Goal: Task Accomplishment & Management: Manage account settings

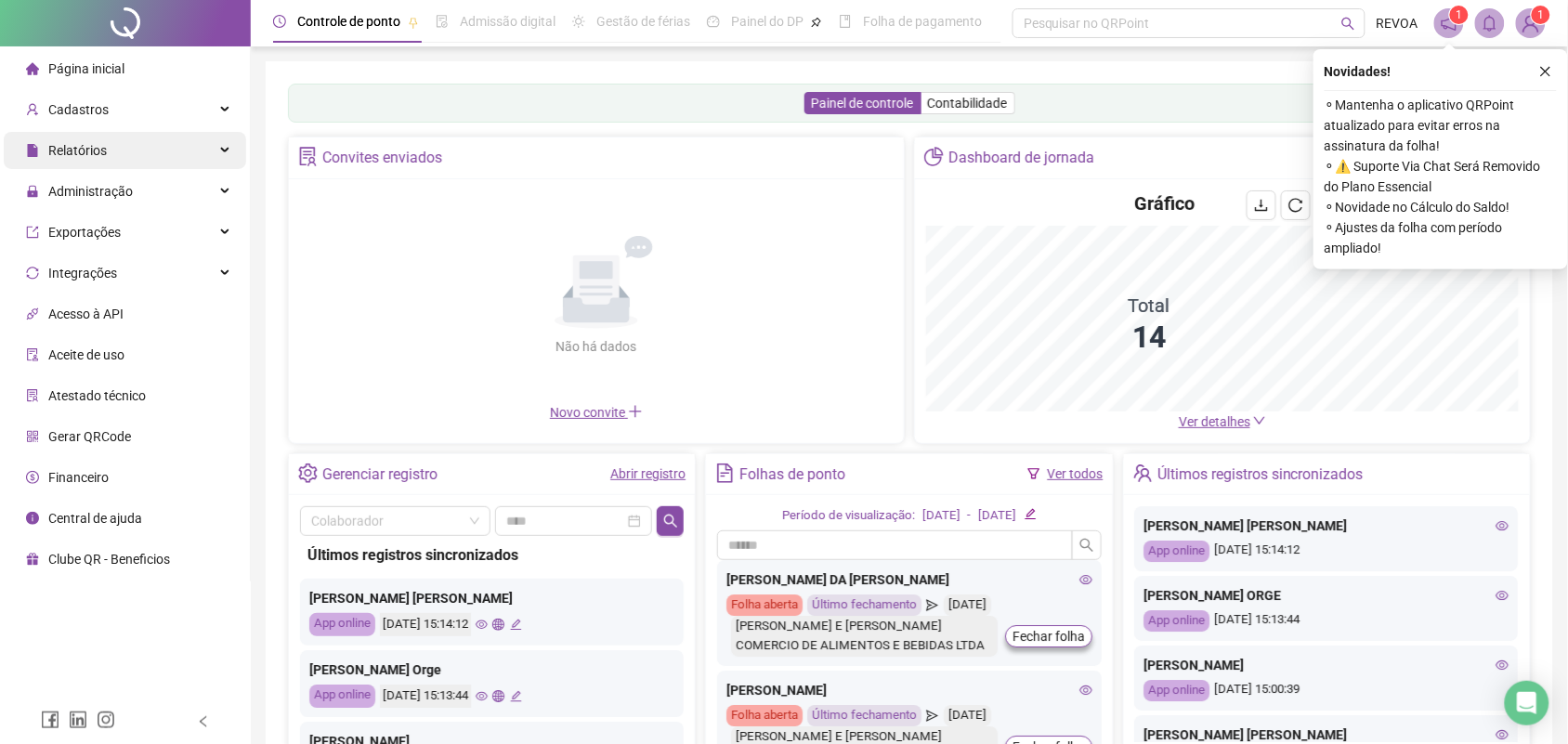
click at [114, 150] on div "Relatórios" at bounding box center [125, 151] width 242 height 38
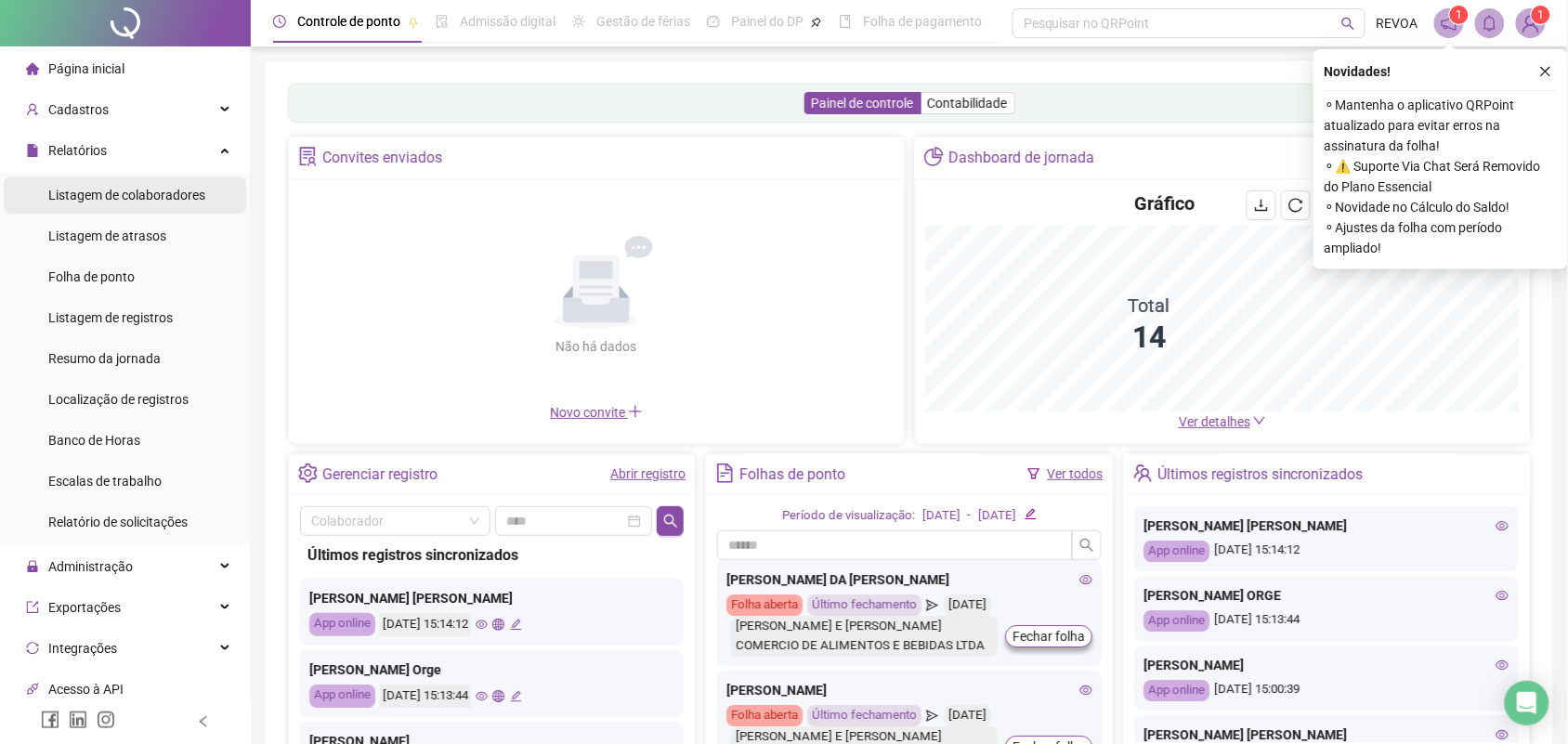
click at [160, 146] on div "Relatórios" at bounding box center [125, 151] width 242 height 38
click at [206, 153] on div "Relatórios" at bounding box center [125, 151] width 242 height 38
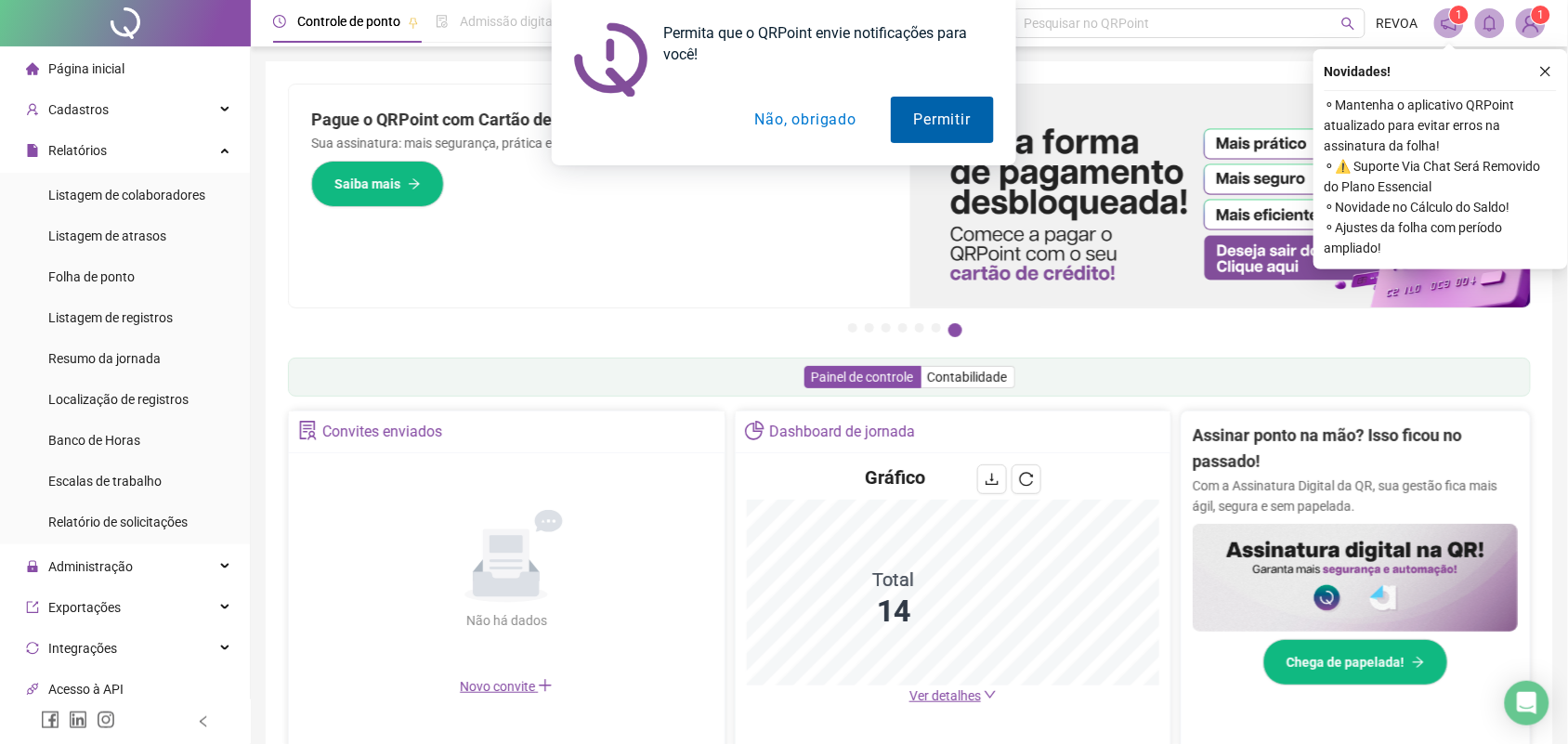
click at [939, 110] on button "Permitir" at bounding box center [942, 120] width 103 height 47
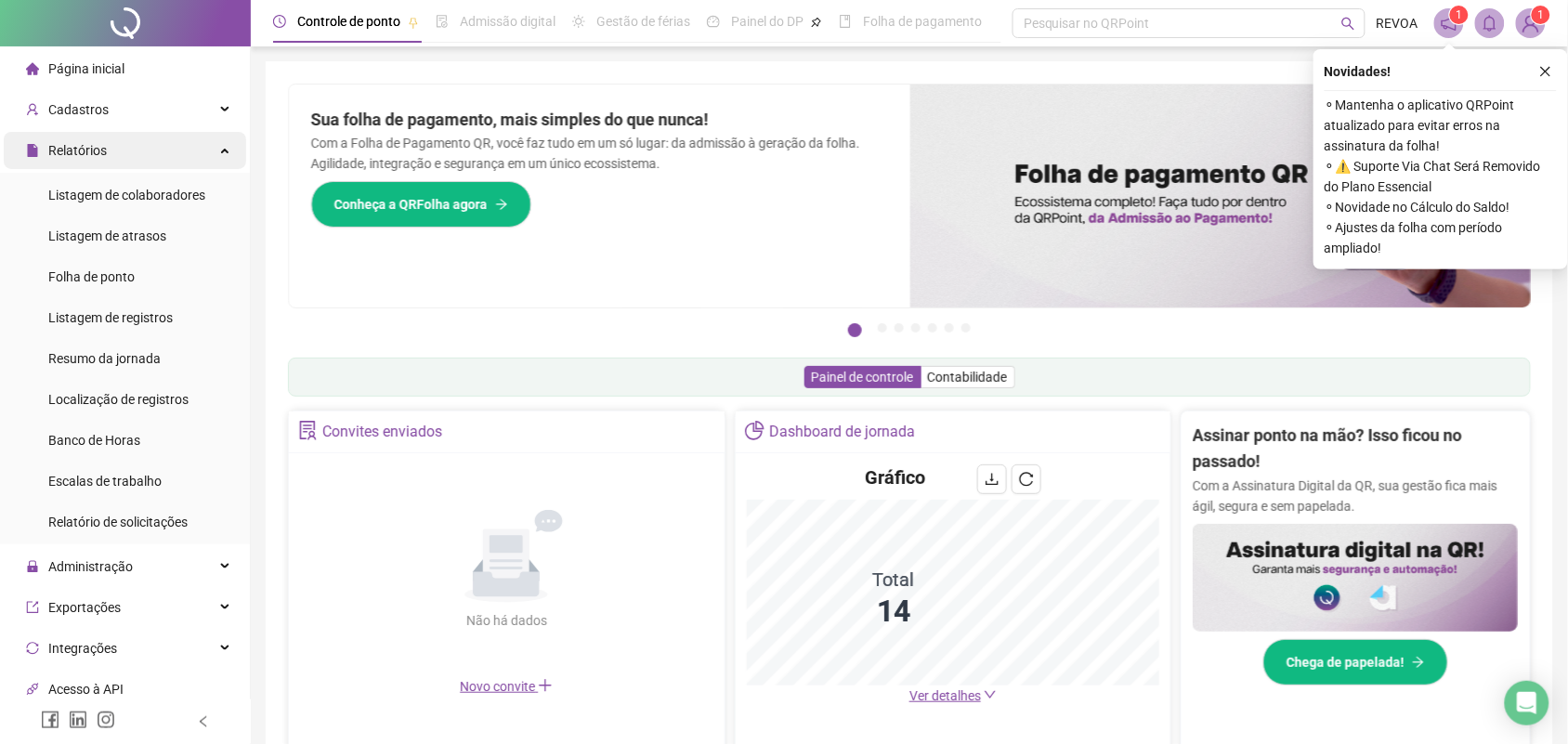
click at [184, 148] on div "Relatórios" at bounding box center [125, 151] width 242 height 38
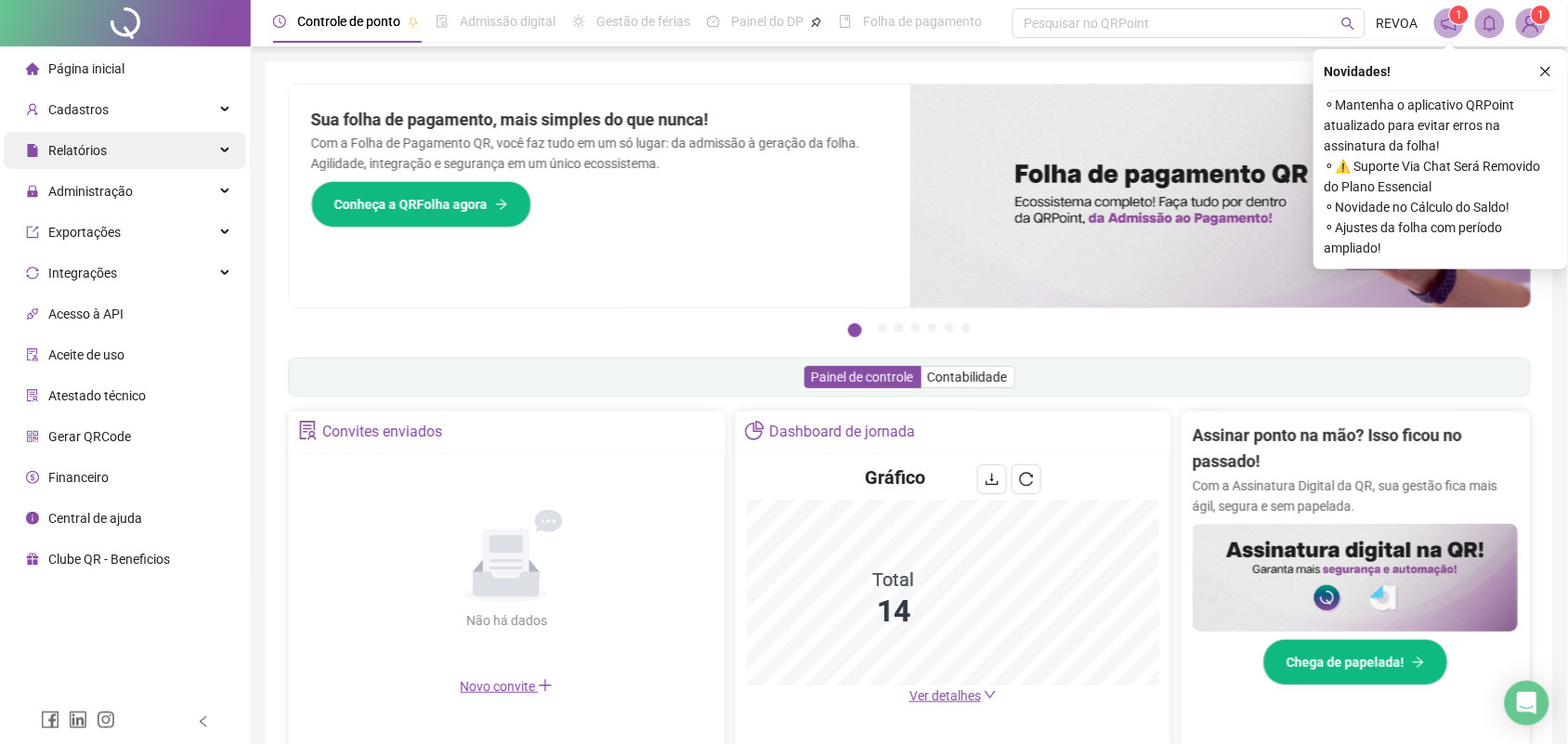
click at [184, 148] on div "Relatórios" at bounding box center [125, 151] width 242 height 38
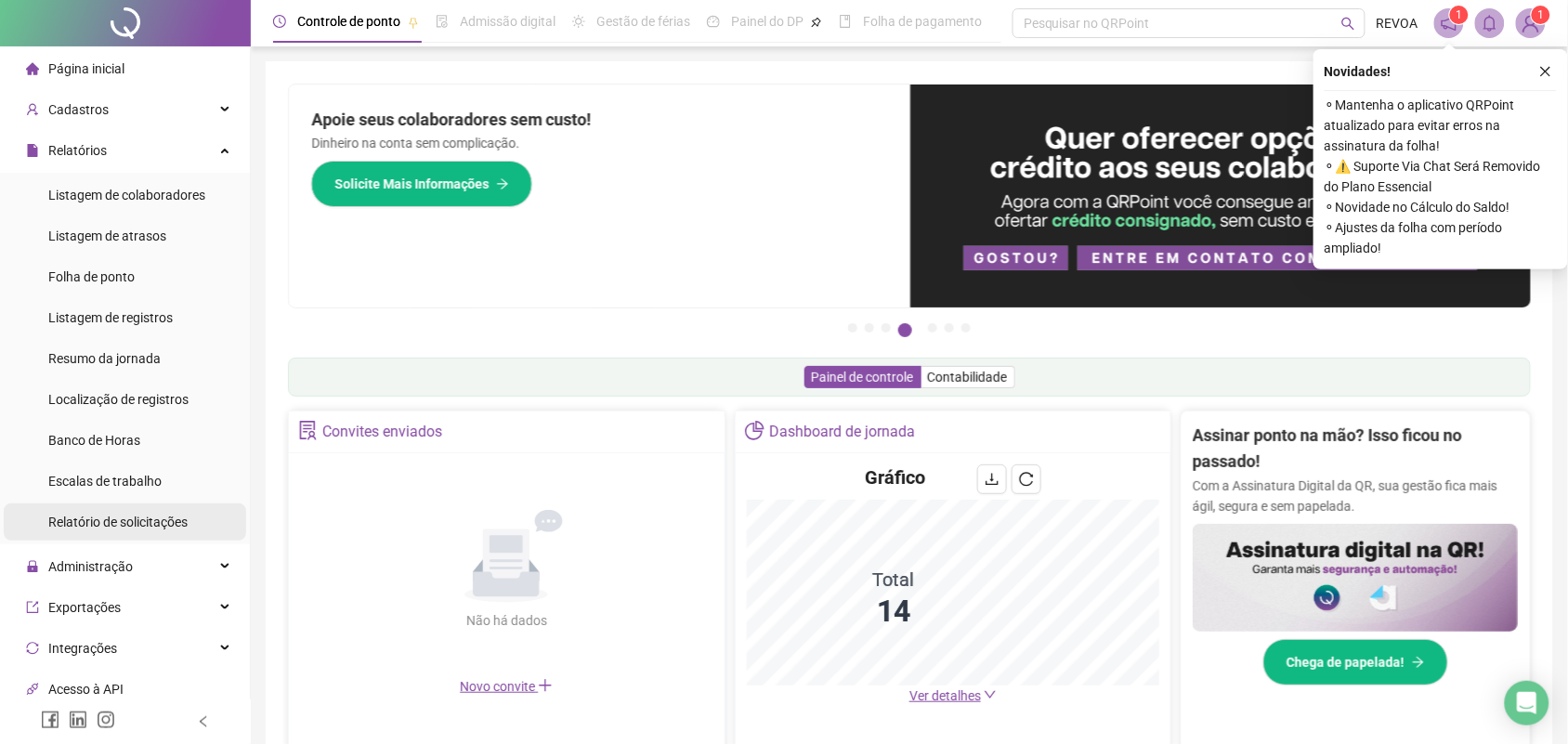
click at [149, 523] on span "Relatório de solicitações" at bounding box center [117, 522] width 140 height 15
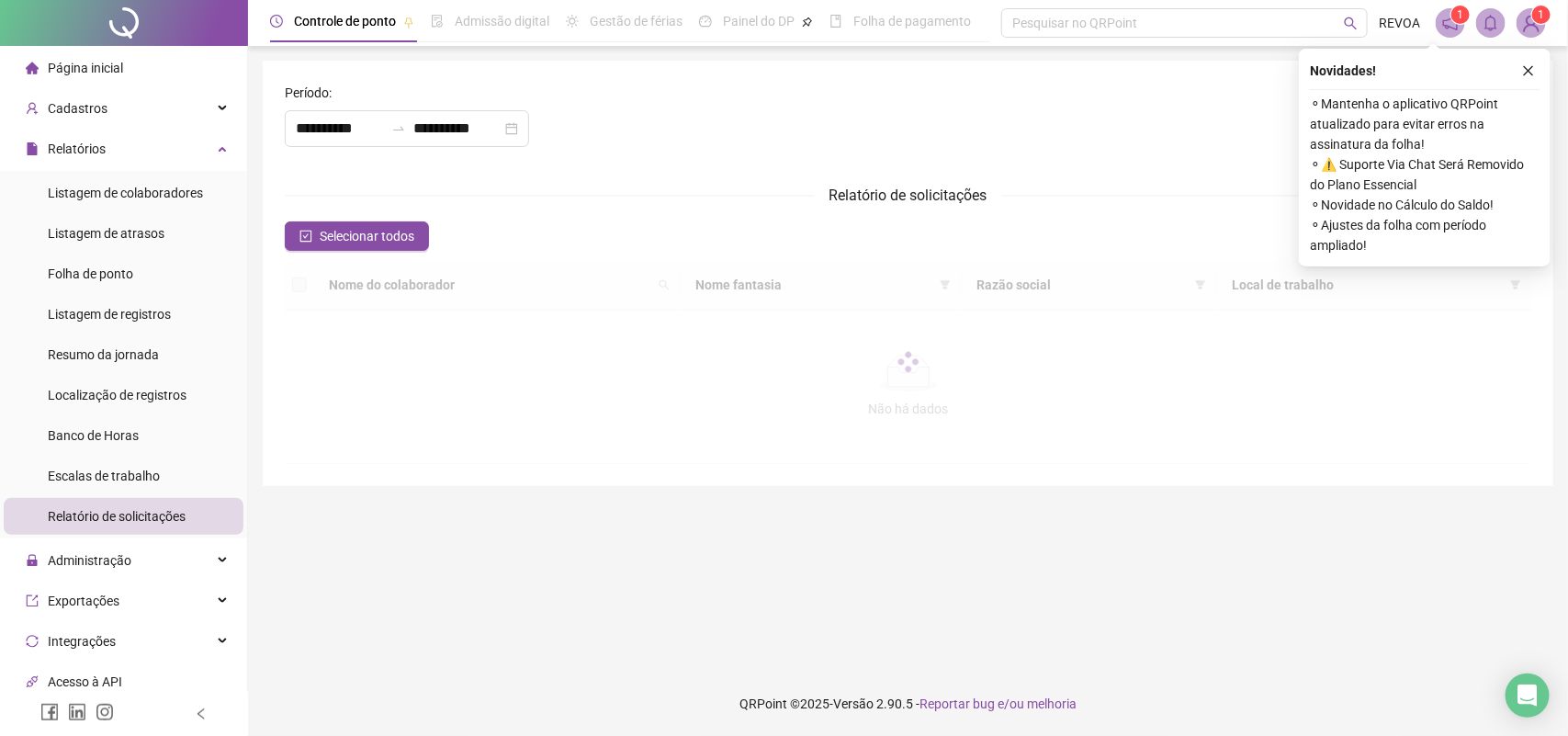
type input "**********"
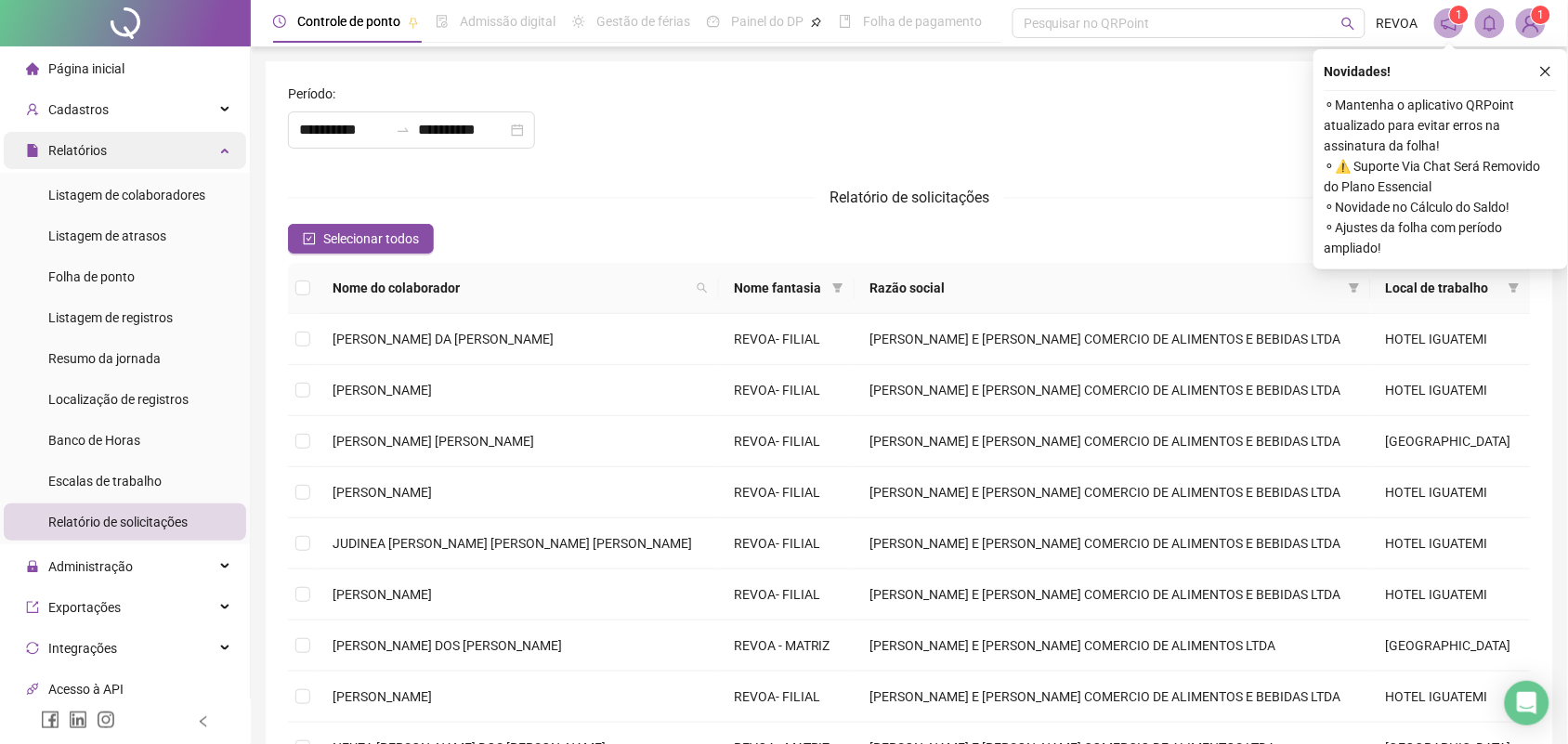
click at [167, 151] on div "Relatórios" at bounding box center [125, 151] width 242 height 38
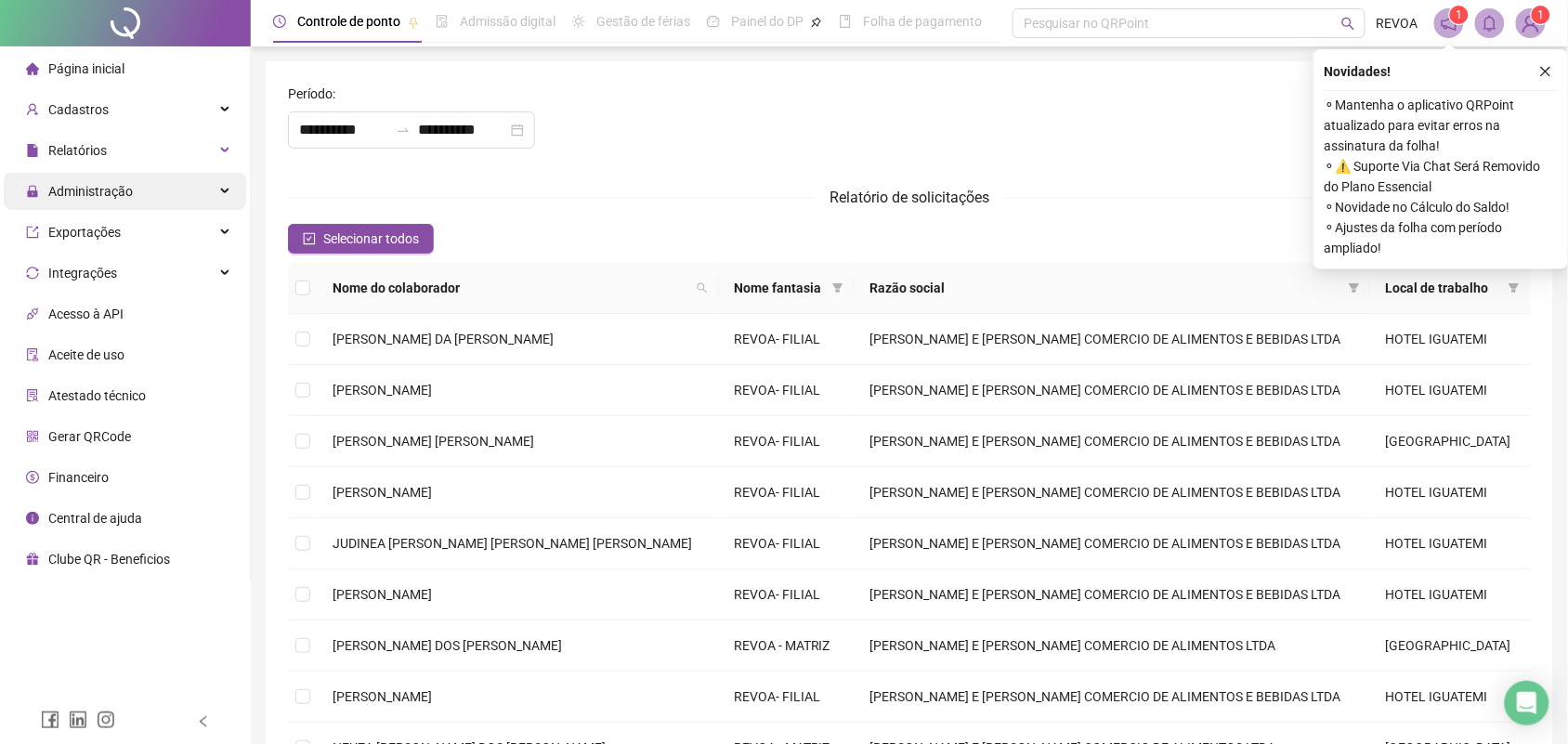
click at [164, 191] on div "Administração" at bounding box center [125, 191] width 242 height 38
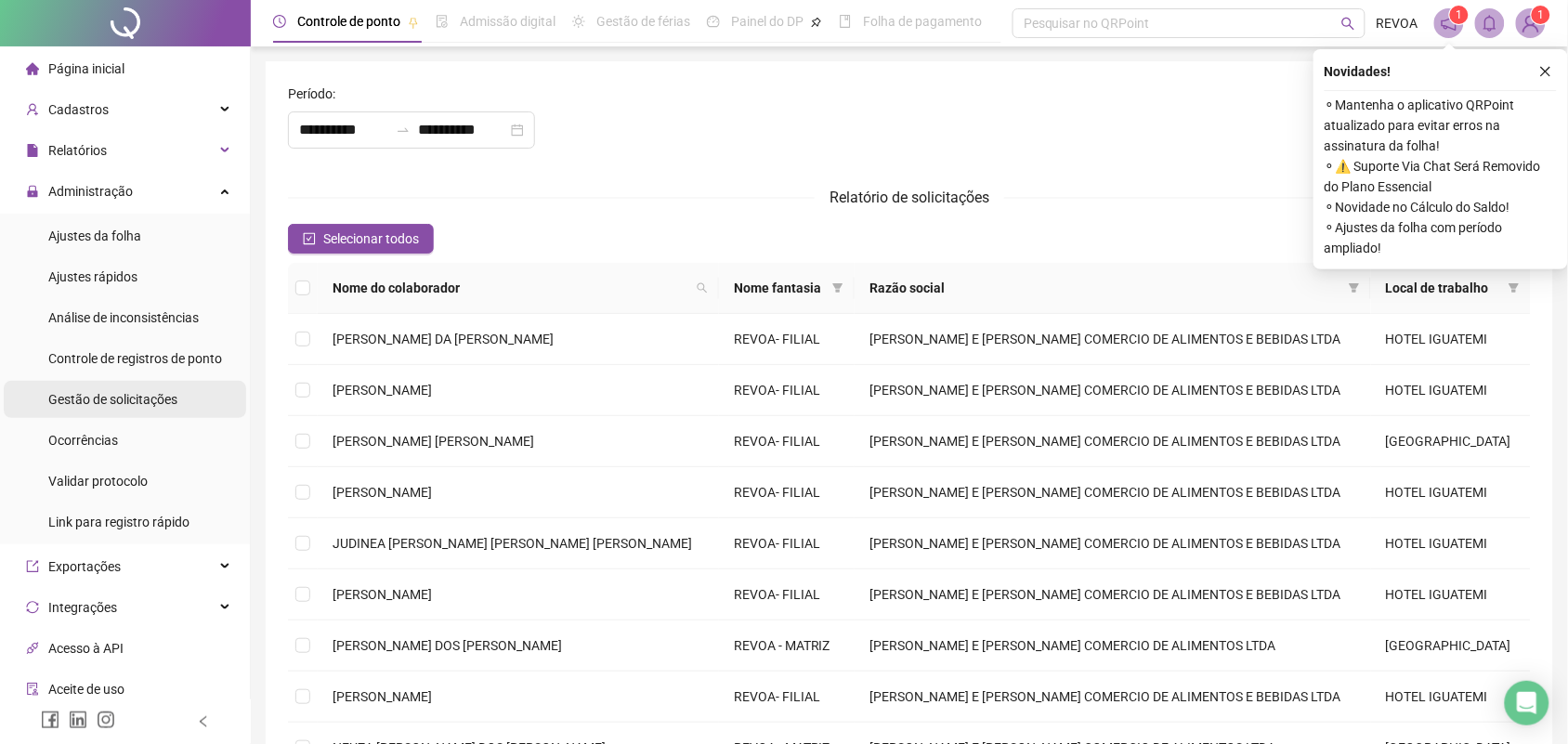
click at [179, 397] on li "Gestão de solicitações" at bounding box center [125, 400] width 242 height 38
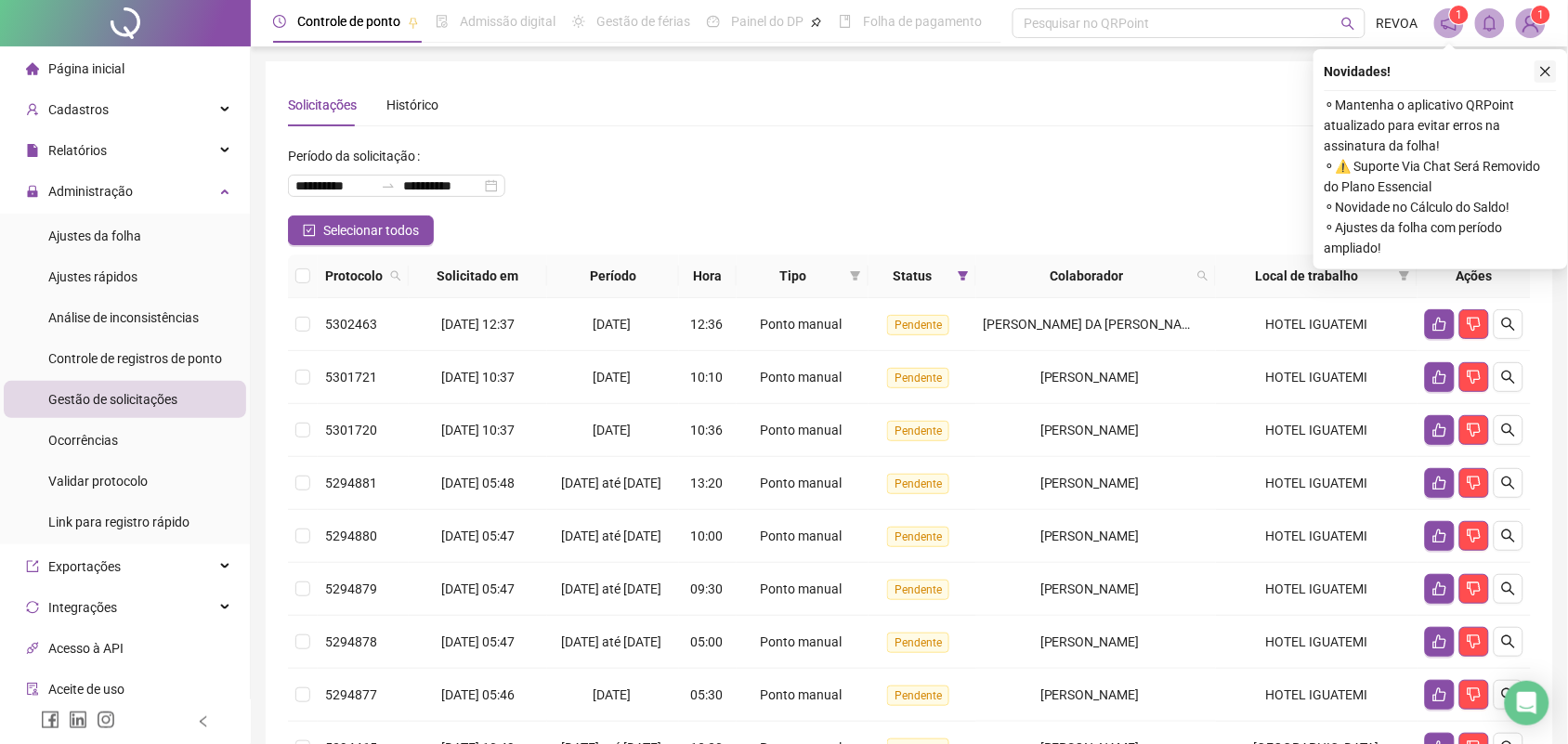
click at [1545, 65] on icon "close" at bounding box center [1546, 71] width 13 height 13
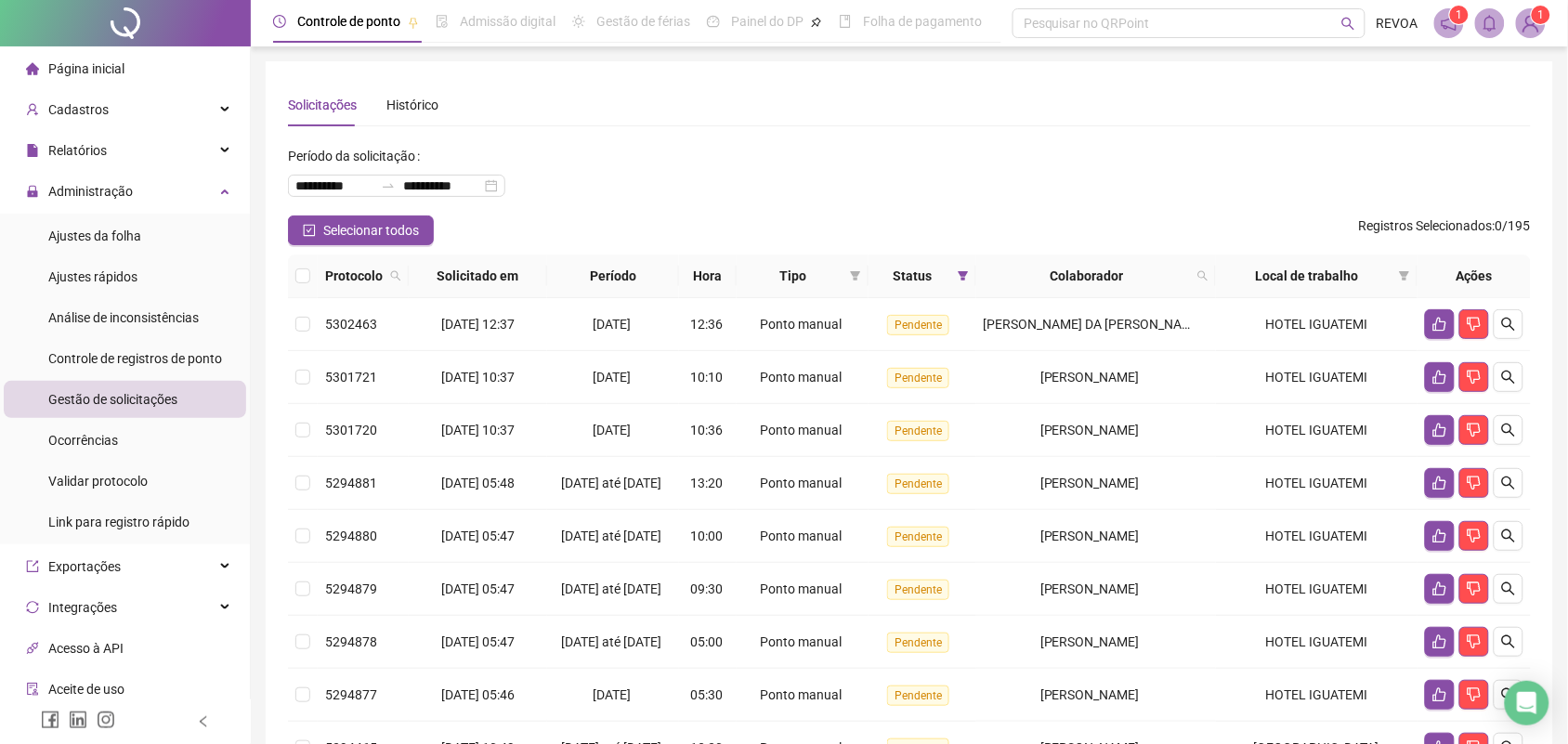
click at [85, 63] on span "Página inicial" at bounding box center [85, 68] width 76 height 15
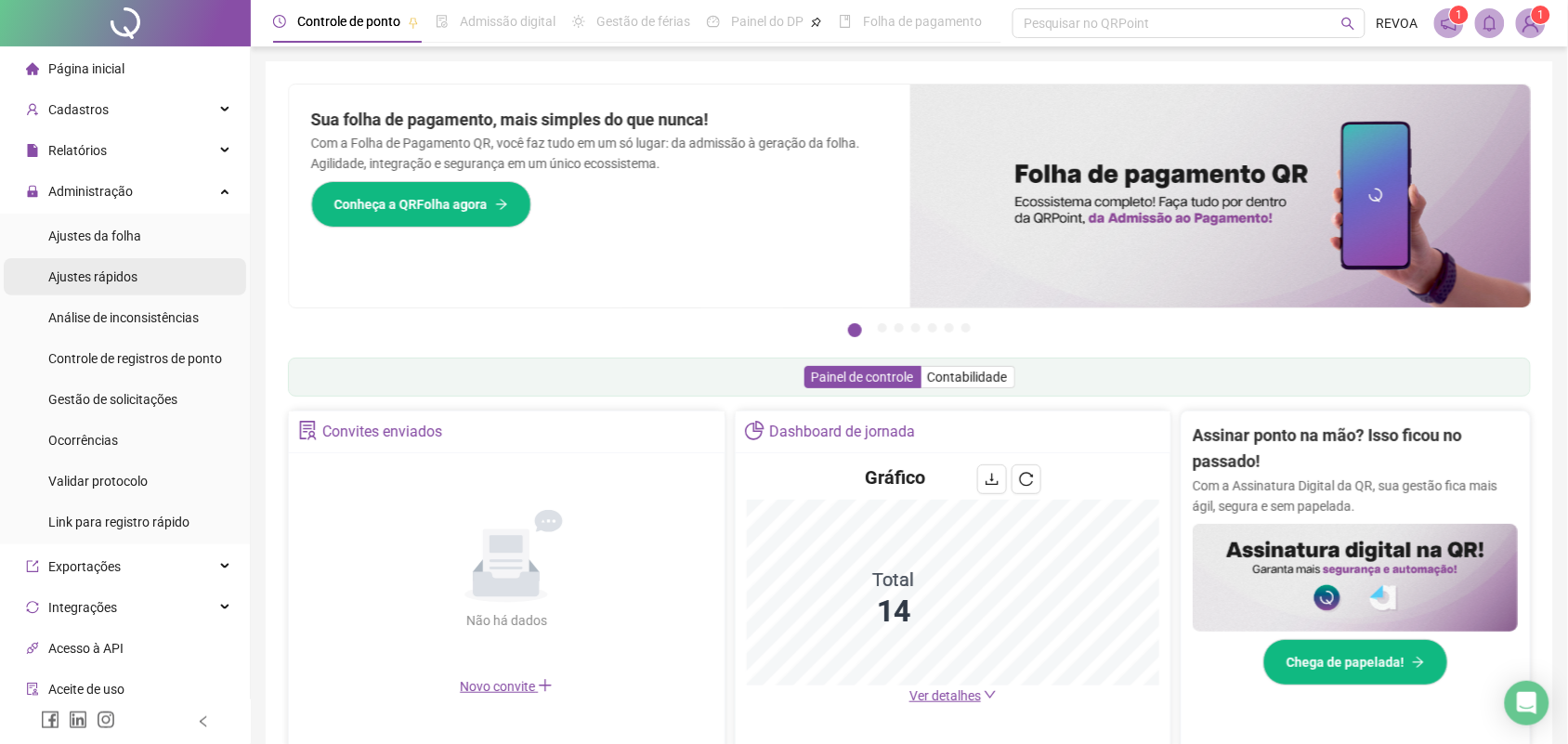
click at [105, 270] on span "Ajustes rápidos" at bounding box center [92, 277] width 89 height 15
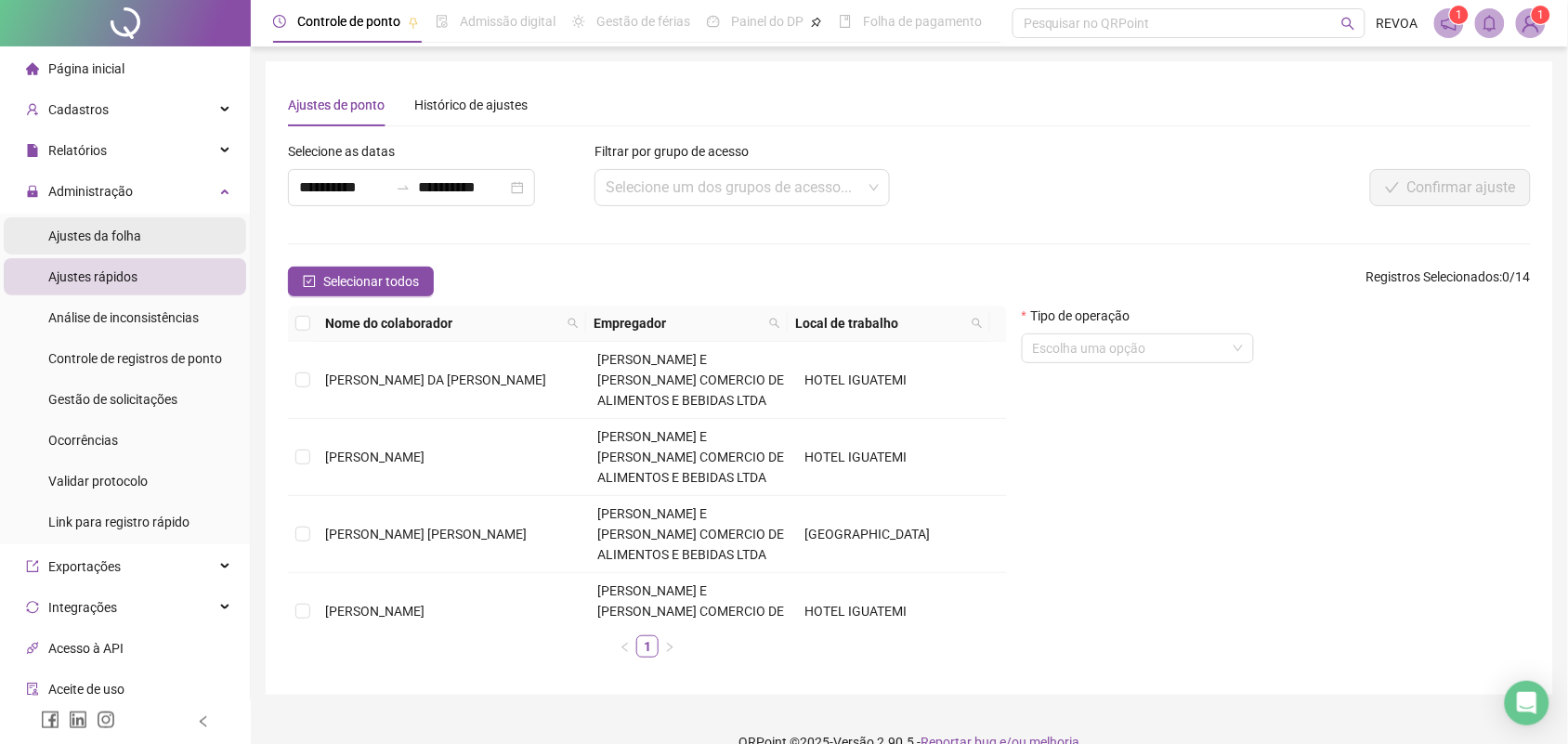
click at [99, 229] on span "Ajustes da folha" at bounding box center [94, 236] width 93 height 15
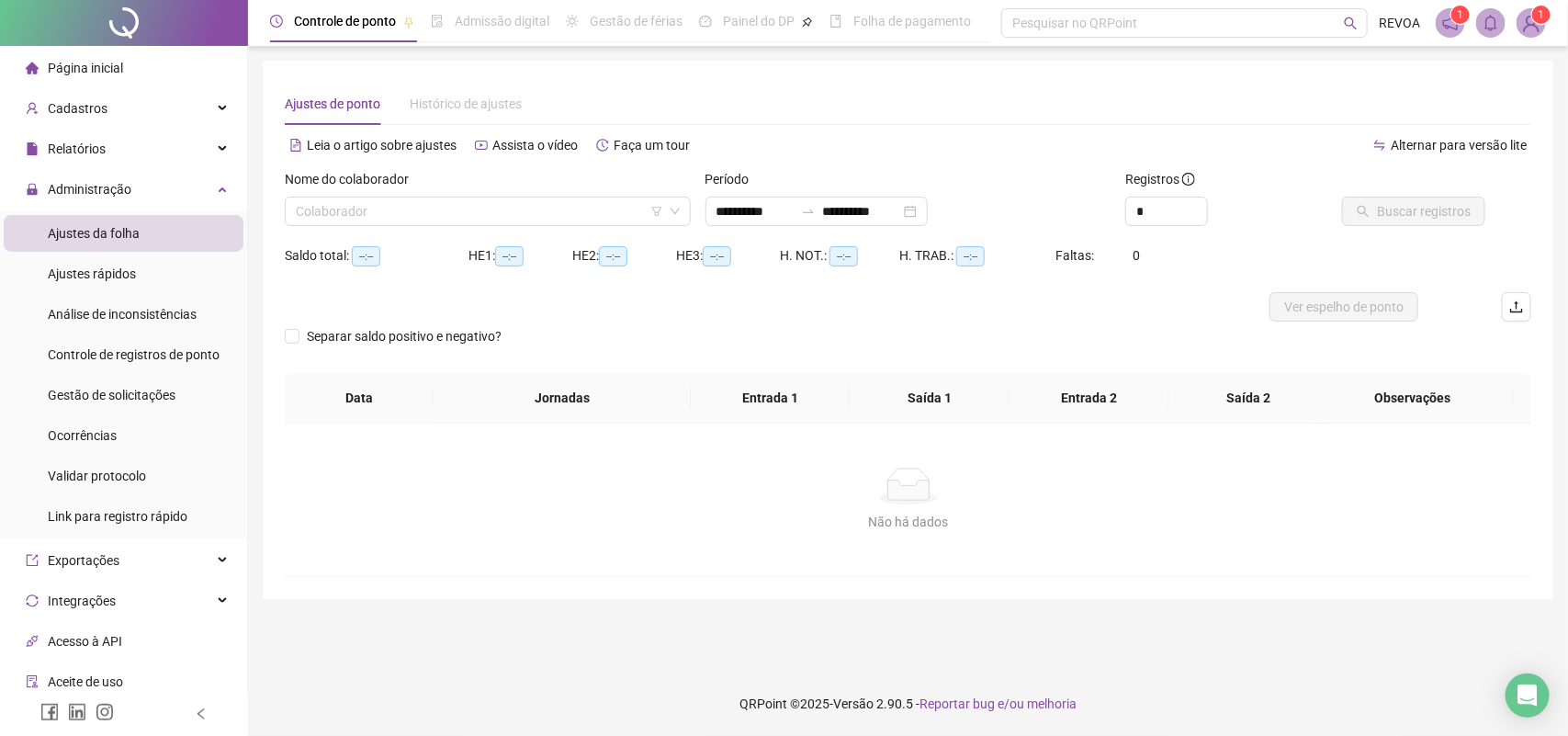
type input "**********"
click at [344, 197] on div "Colaborador" at bounding box center [488, 212] width 406 height 30
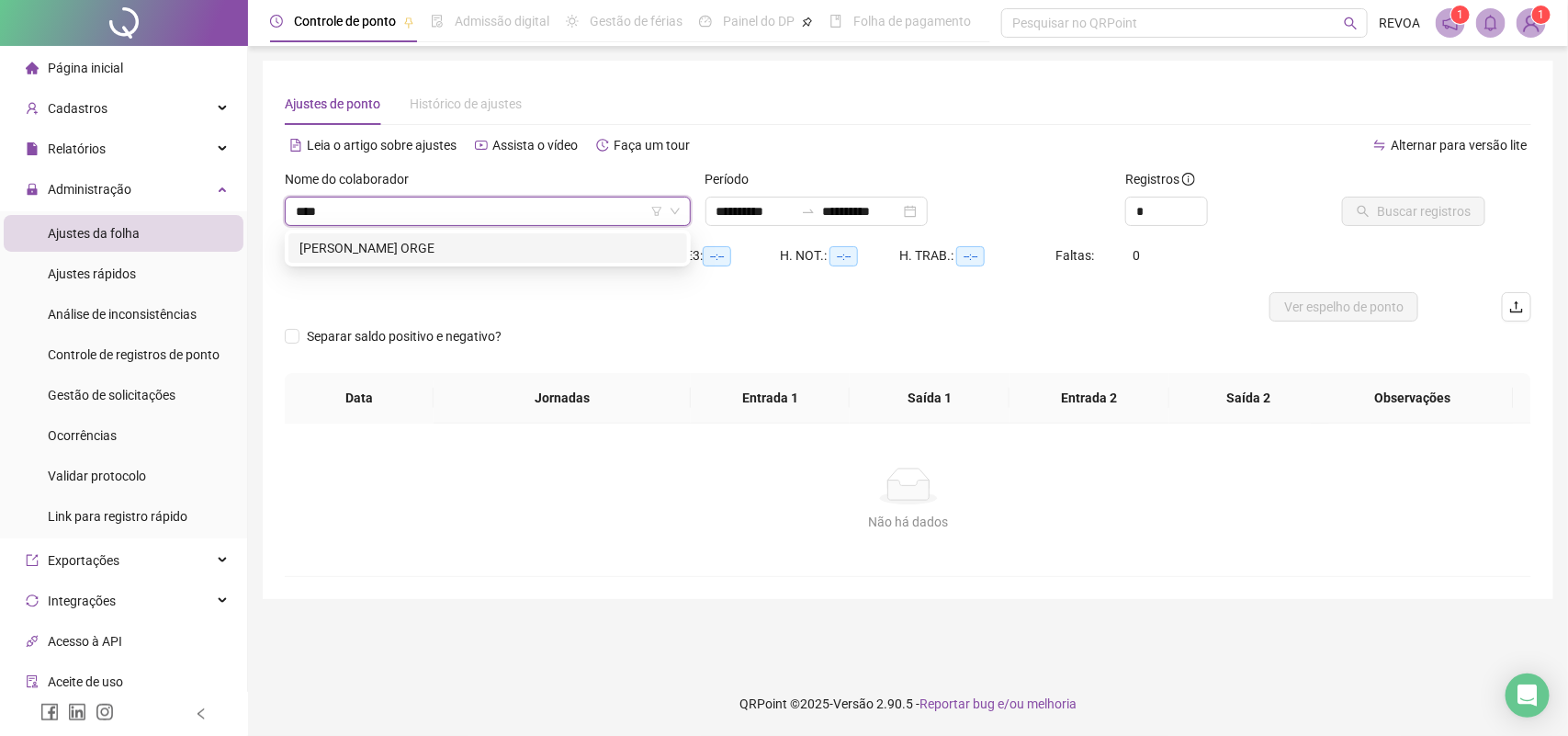
type input "*****"
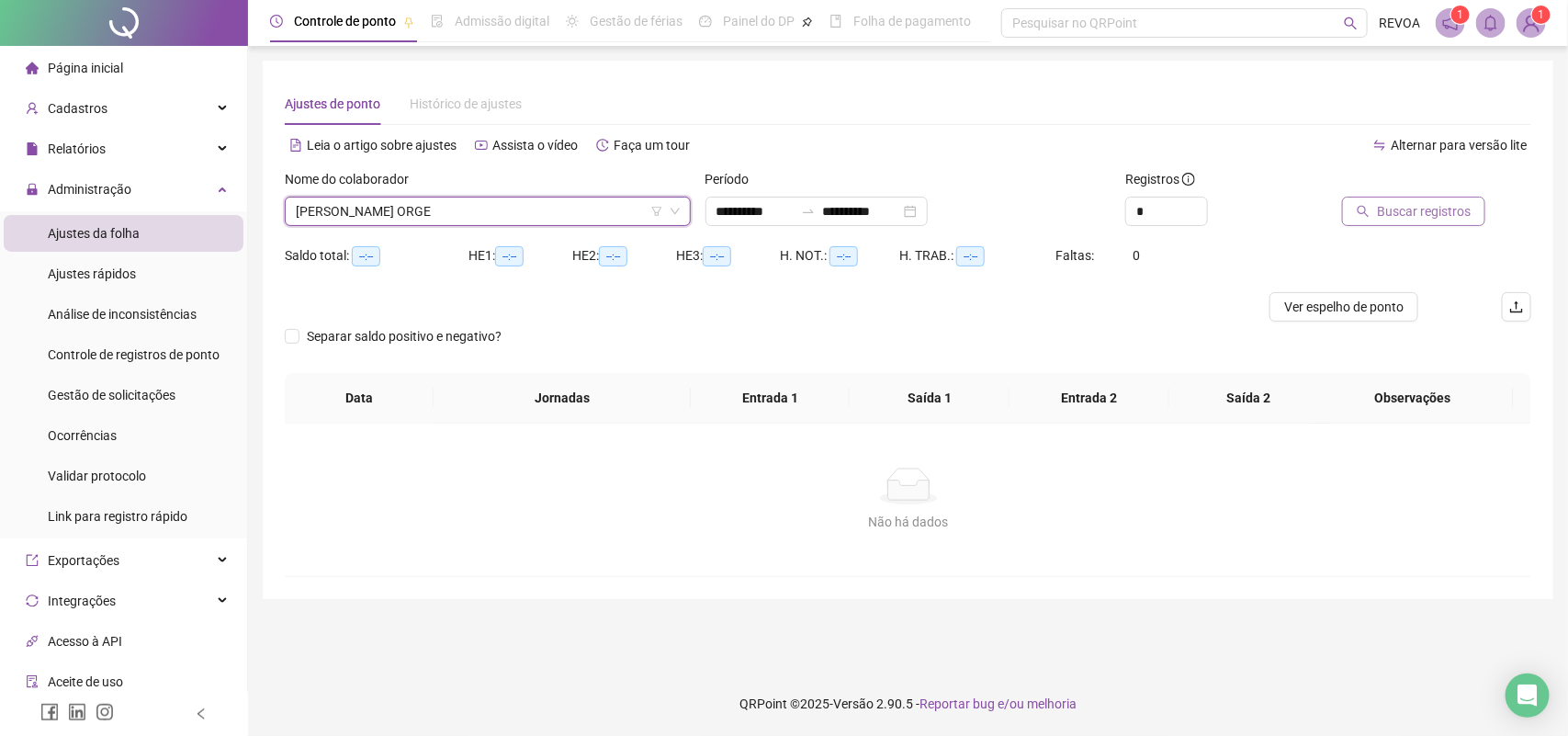
click at [1369, 205] on icon "search" at bounding box center [1363, 212] width 13 height 13
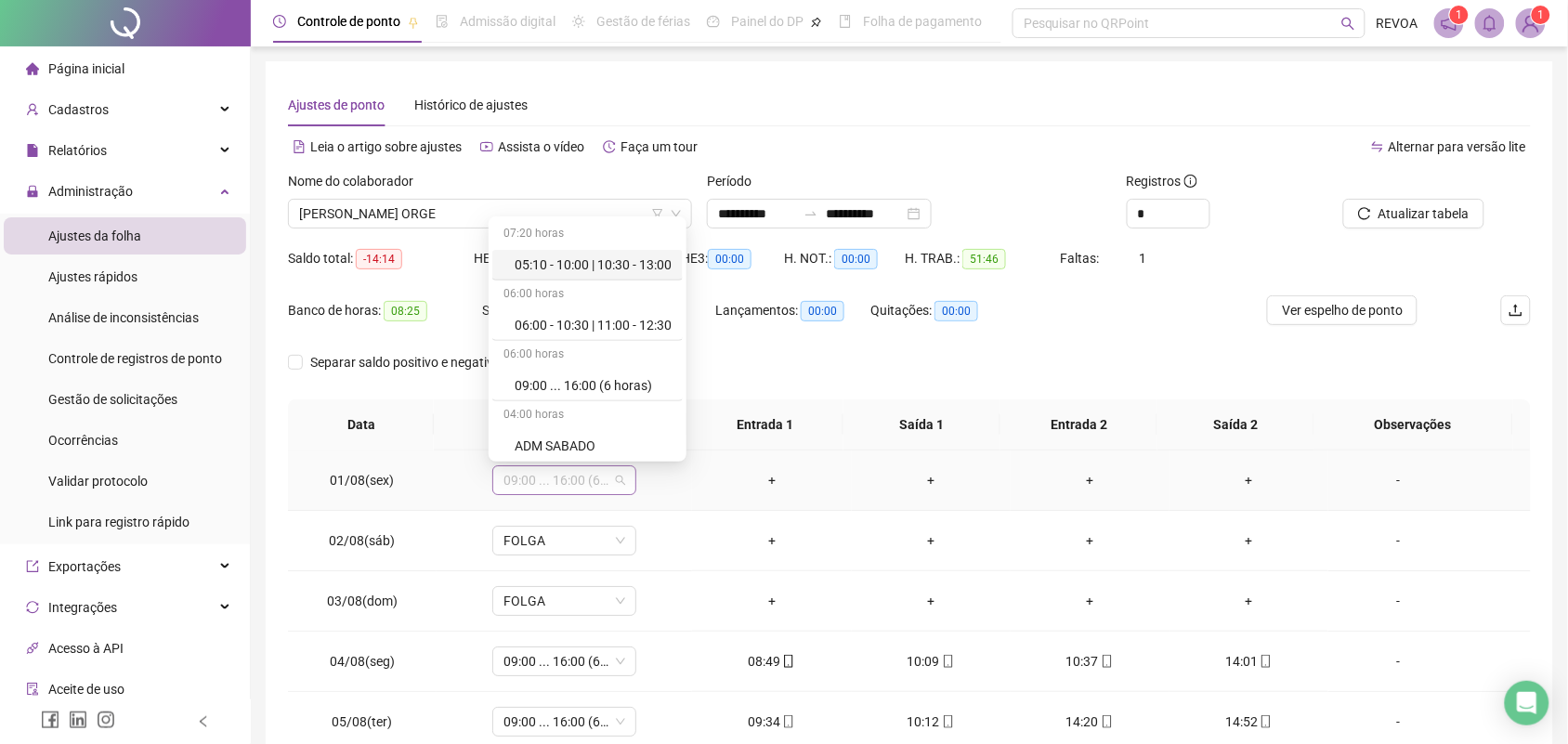
click at [576, 479] on span "09:00 ... 16:00 (6 HORAS)" at bounding box center [565, 480] width 122 height 28
type input "*****"
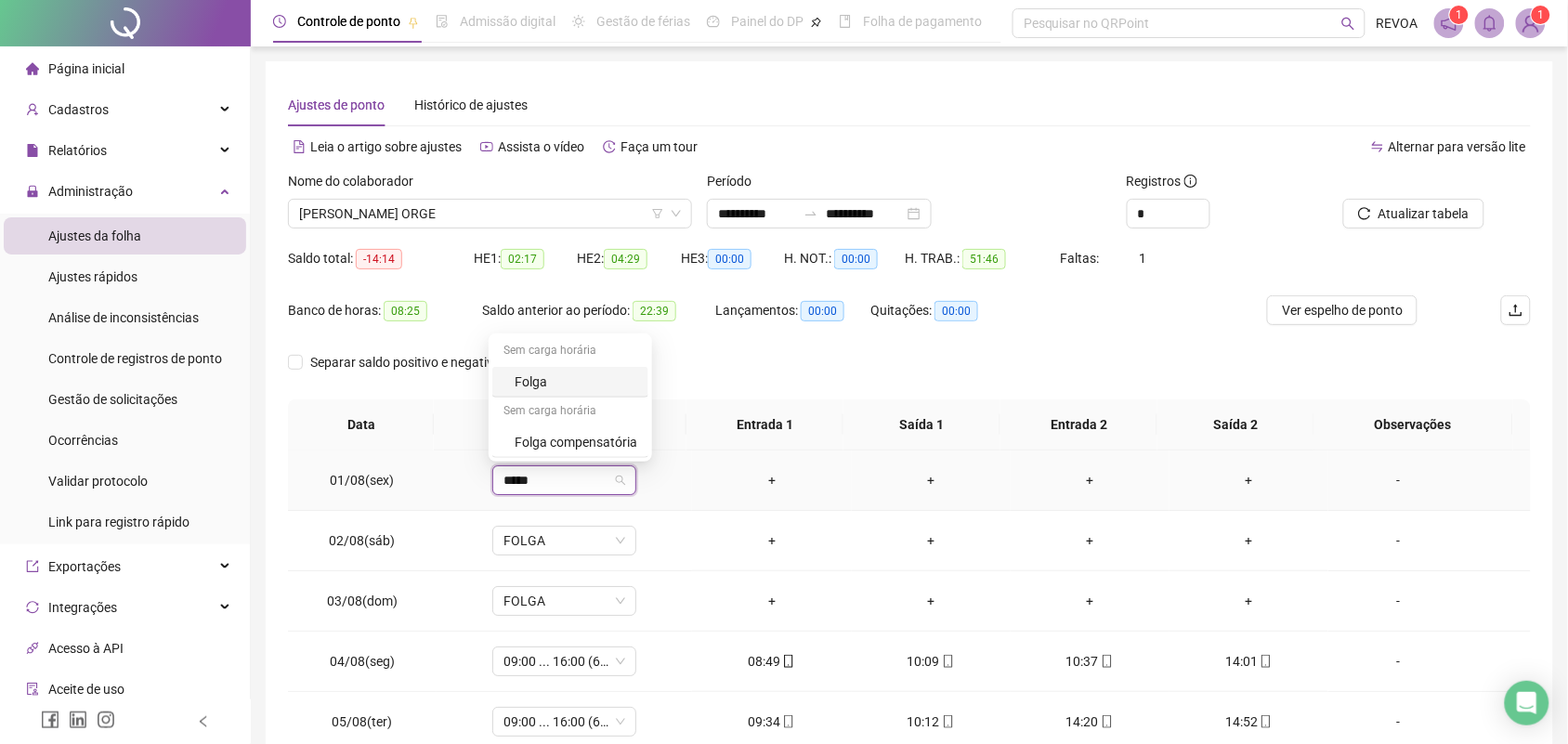
click at [555, 382] on div "Folga" at bounding box center [575, 382] width 123 height 21
click at [647, 425] on span "Sim" at bounding box center [648, 432] width 22 height 21
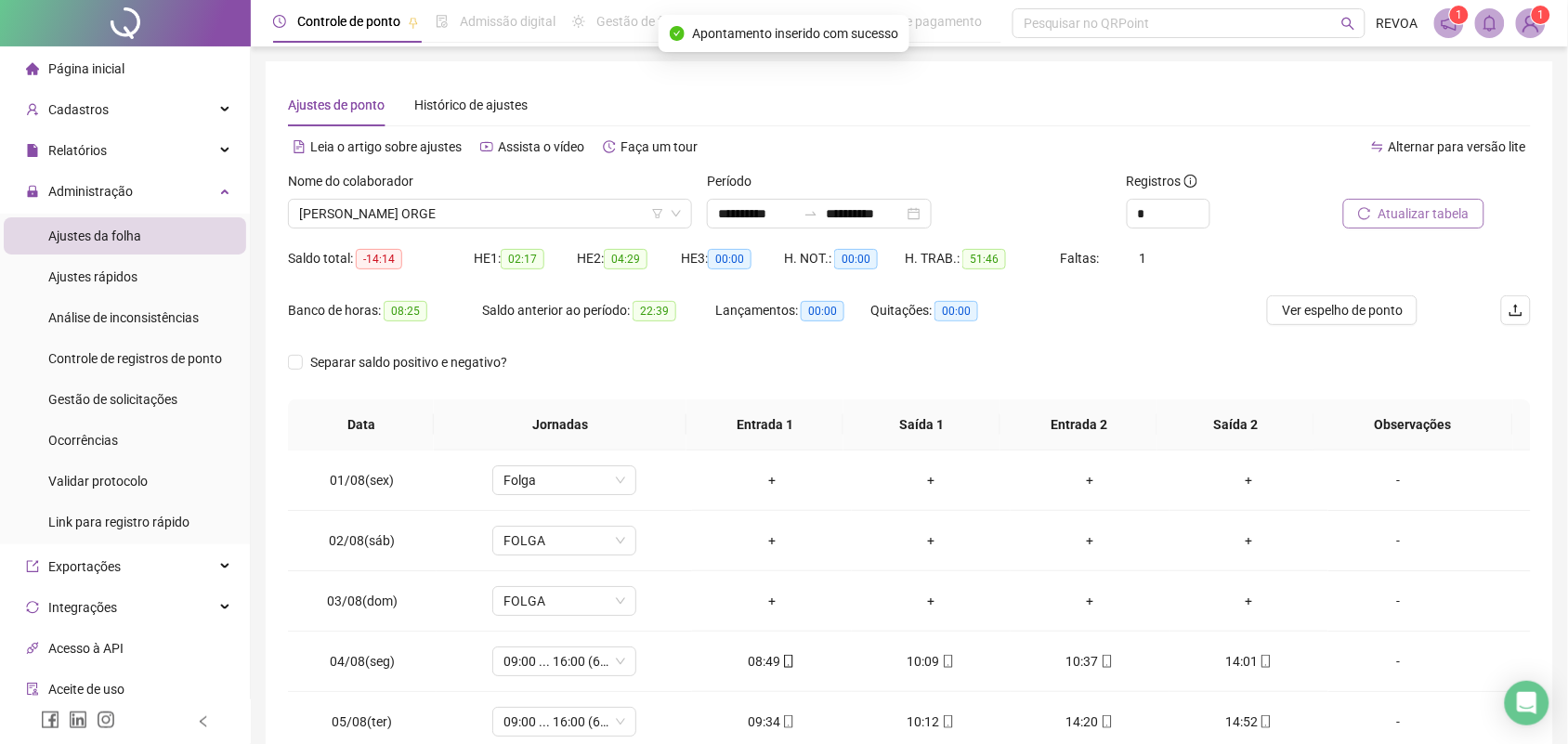
click at [1415, 214] on span "Atualizar tabela" at bounding box center [1423, 214] width 91 height 21
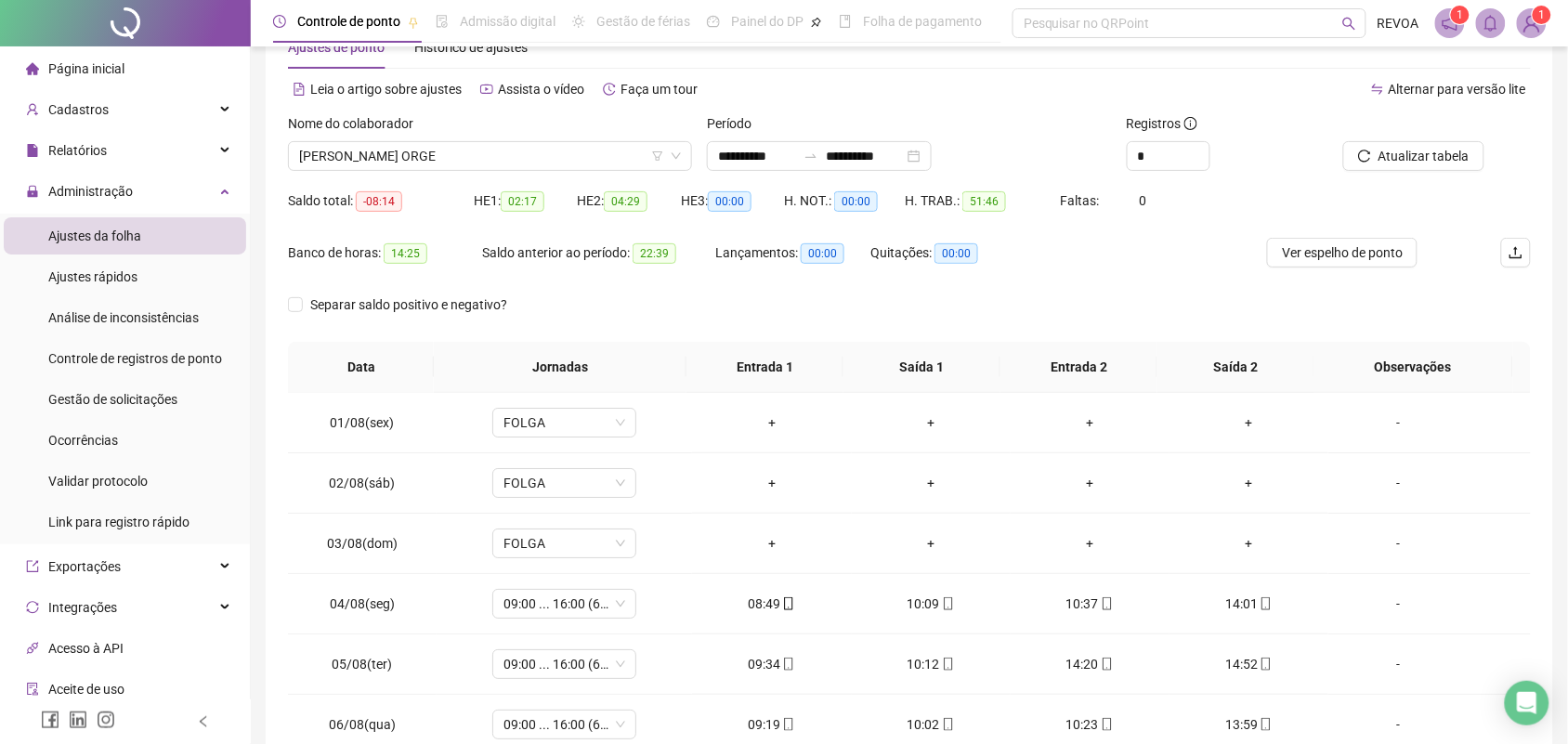
scroll to position [205, 0]
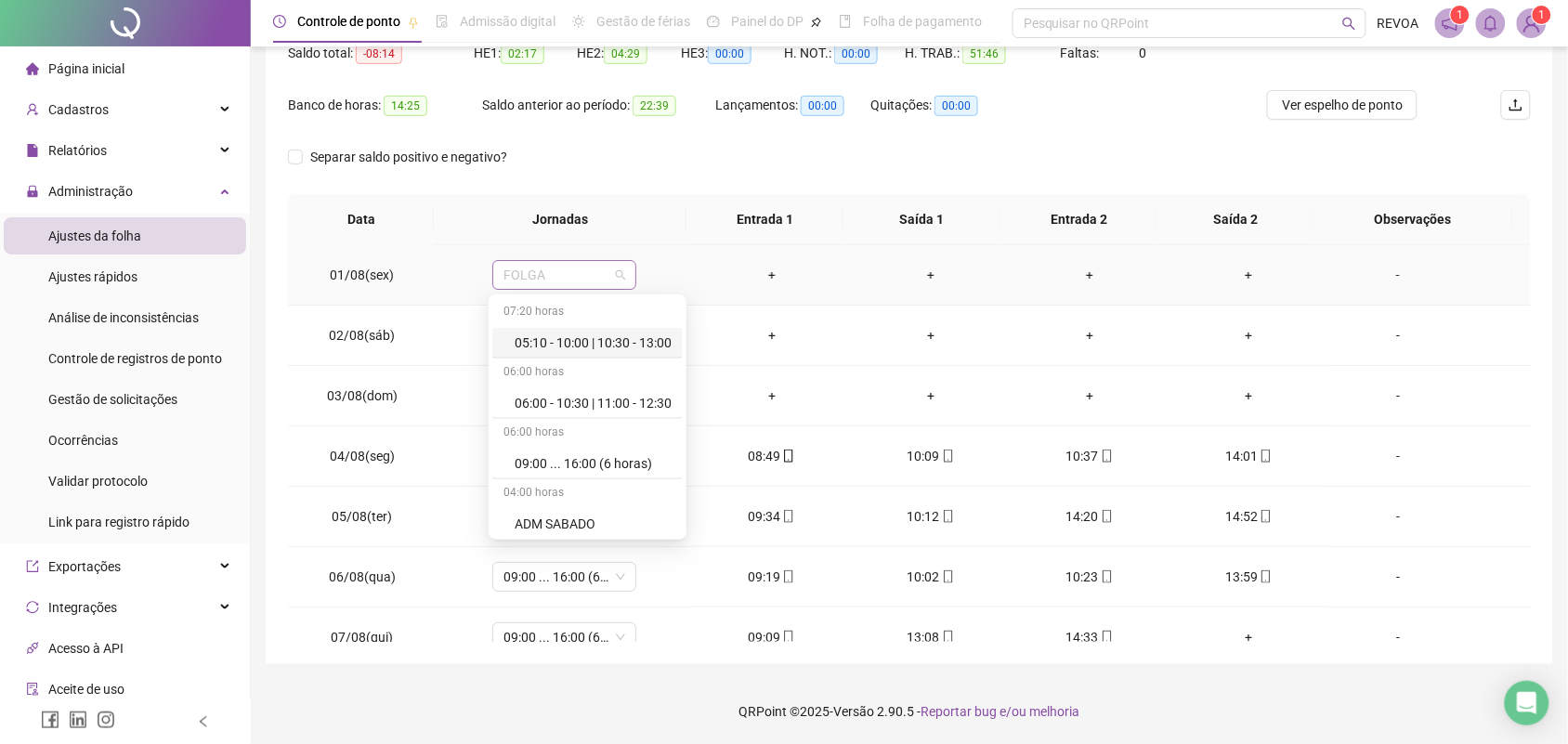
click at [583, 281] on span "FOLGA" at bounding box center [565, 275] width 122 height 28
type input "*****"
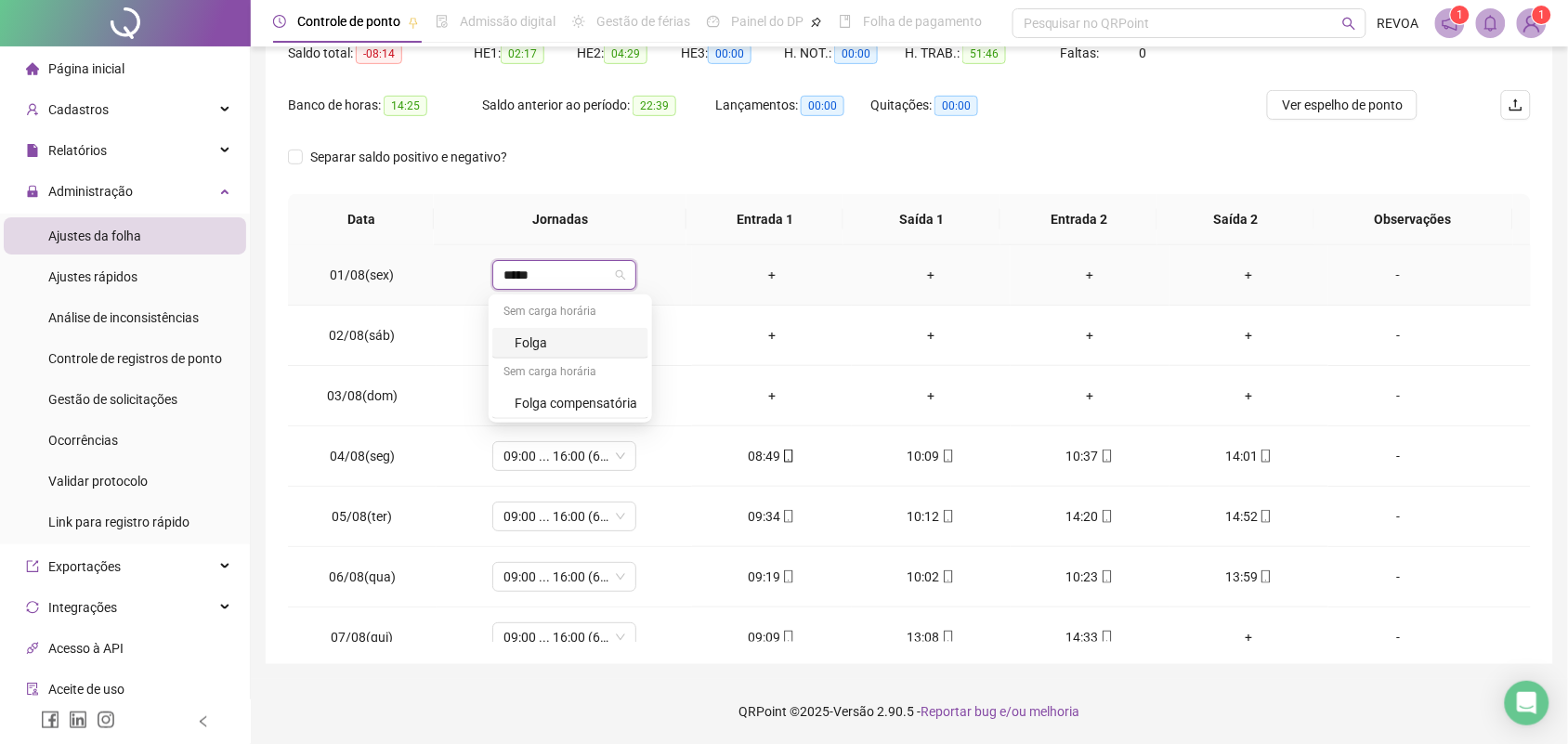
click at [578, 410] on div "Folga compensatória" at bounding box center [575, 403] width 123 height 21
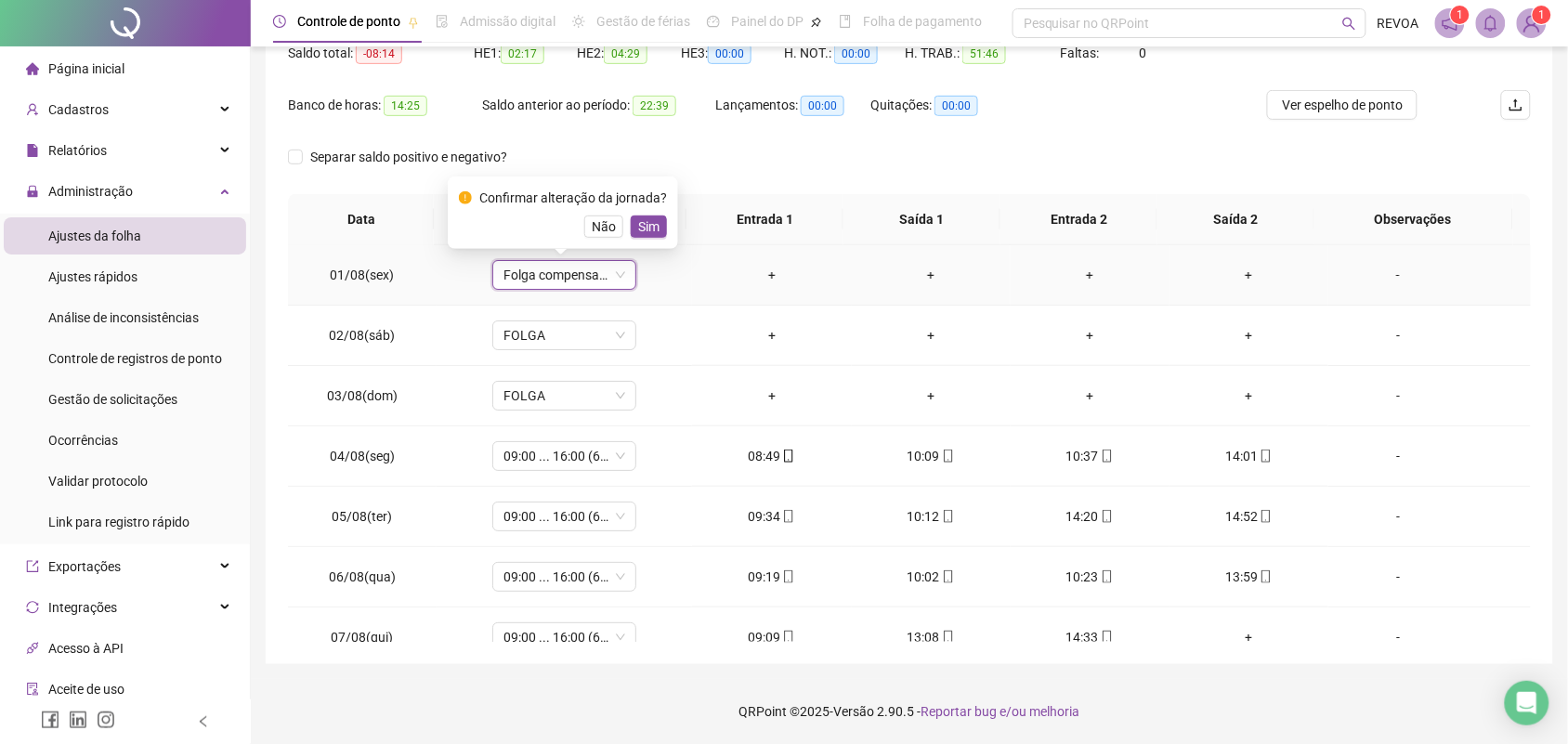
drag, startPoint x: 634, startPoint y: 225, endPoint x: 647, endPoint y: 223, distance: 13.2
click at [638, 224] on span "Sim" at bounding box center [648, 227] width 22 height 21
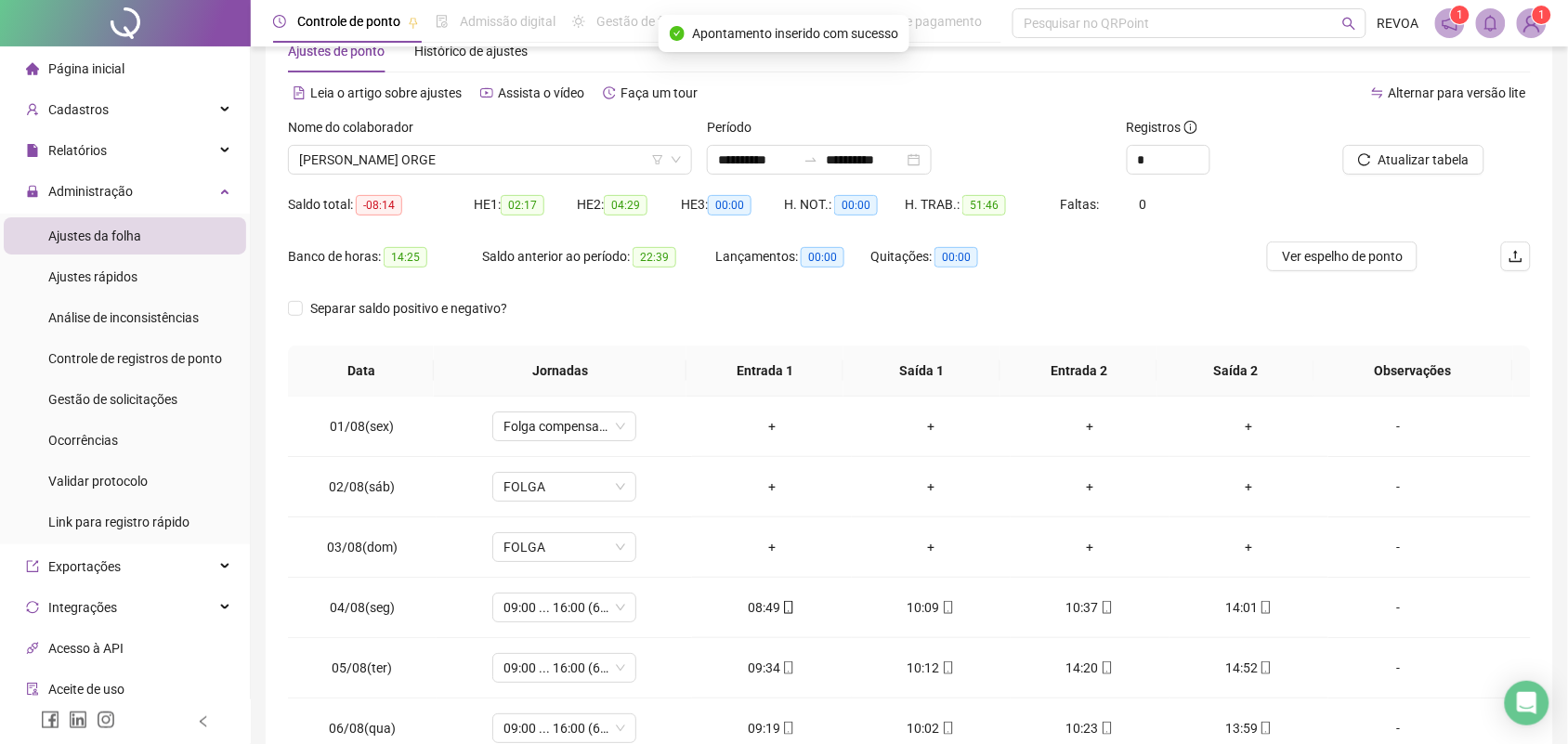
scroll to position [39, 0]
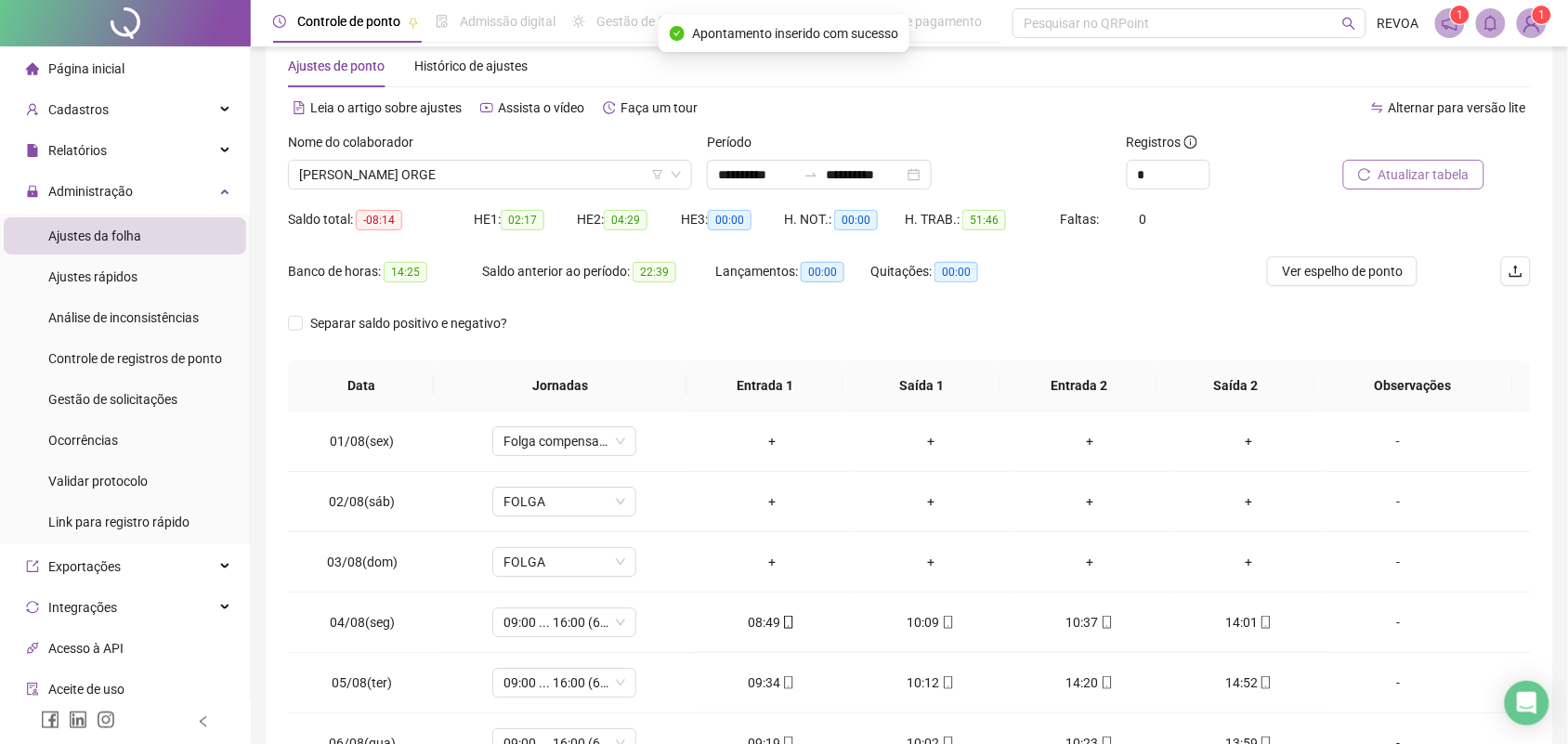
click at [1438, 169] on span "Atualizar tabela" at bounding box center [1423, 175] width 91 height 21
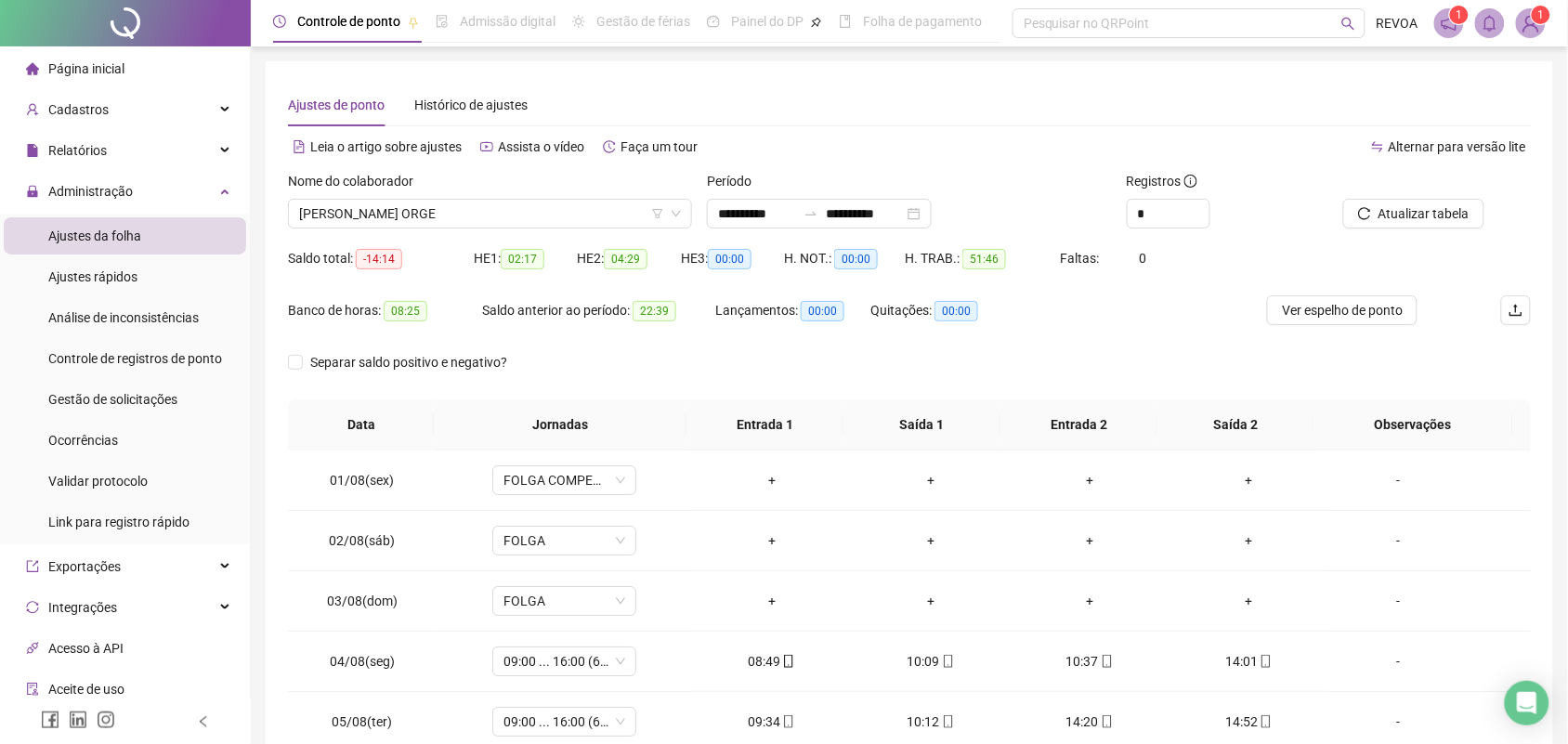
click at [99, 61] on span "Página inicial" at bounding box center [85, 68] width 76 height 15
